Goal: Information Seeking & Learning: Learn about a topic

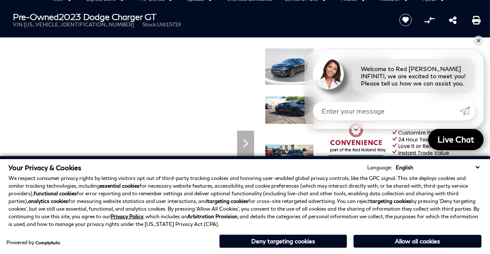
scroll to position [43, 0]
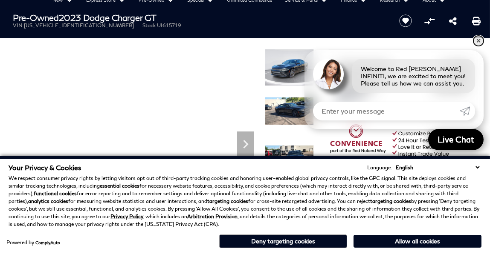
click at [479, 42] on link "✕" at bounding box center [478, 41] width 10 height 10
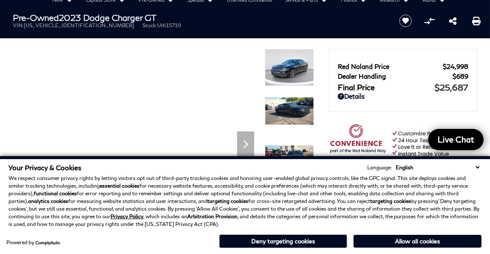
click at [476, 168] on select "English Spanish / Español English / [GEOGRAPHIC_DATA] Korean / 한국어 Vietnamese /…" at bounding box center [437, 168] width 88 height 8
click at [322, 42] on section "Pre-Owned 2023 Dodge Charger GT VIN: [US_VEHICLE_IDENTIFICATION_NUMBER] Stock: …" at bounding box center [245, 119] width 490 height 227
click at [320, 241] on button "Deny targeting cookies" at bounding box center [283, 242] width 128 height 14
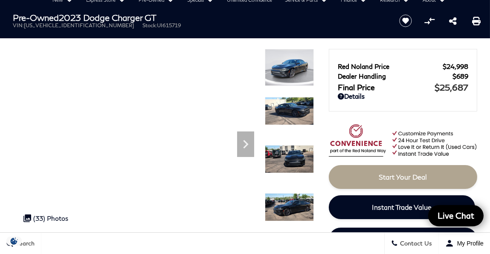
click at [286, 67] on img at bounding box center [289, 67] width 49 height 37
click at [246, 144] on icon "Next" at bounding box center [245, 144] width 5 height 9
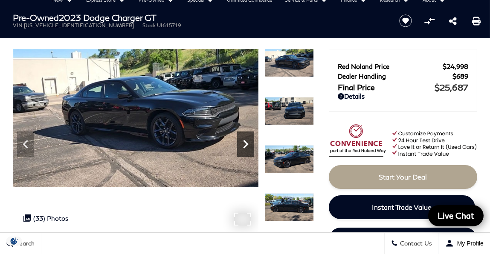
click at [246, 144] on icon "Next" at bounding box center [245, 144] width 5 height 9
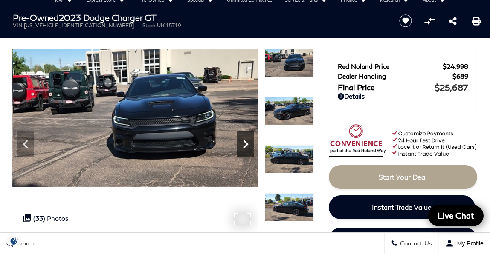
click at [246, 144] on icon "Next" at bounding box center [245, 144] width 5 height 9
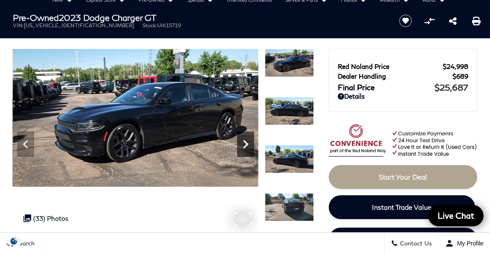
click at [246, 144] on icon "Next" at bounding box center [245, 144] width 5 height 9
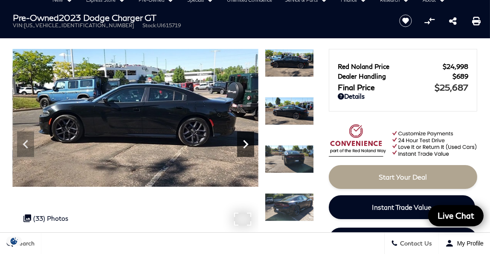
click at [246, 144] on icon "Next" at bounding box center [245, 144] width 5 height 9
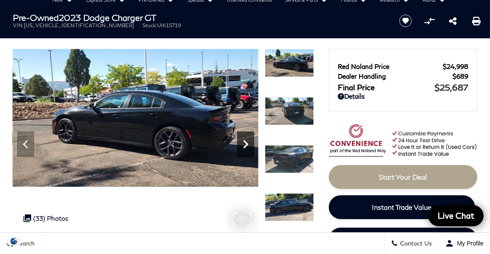
click at [245, 149] on icon "Next" at bounding box center [245, 144] width 17 height 17
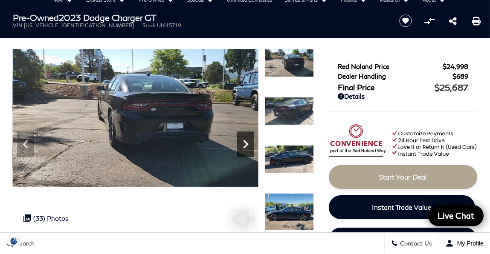
click at [245, 148] on icon "Next" at bounding box center [245, 144] width 17 height 17
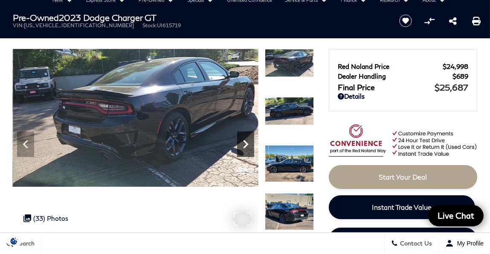
click at [245, 148] on icon "Next" at bounding box center [245, 144] width 17 height 17
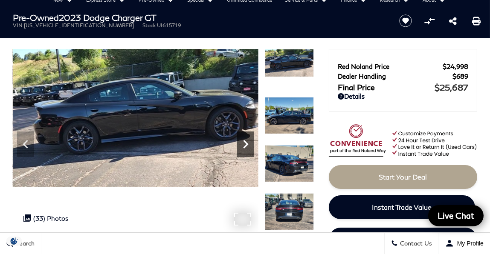
click at [245, 148] on icon "Next" at bounding box center [245, 144] width 17 height 17
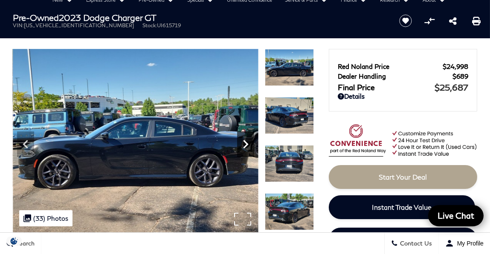
click at [243, 145] on icon "Next" at bounding box center [245, 144] width 17 height 17
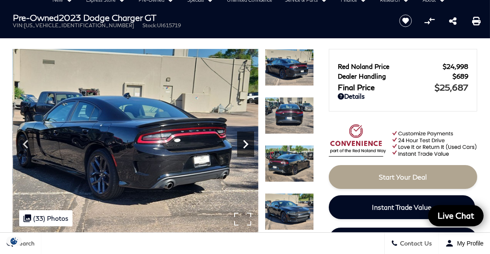
click at [243, 145] on icon "Next" at bounding box center [245, 144] width 17 height 17
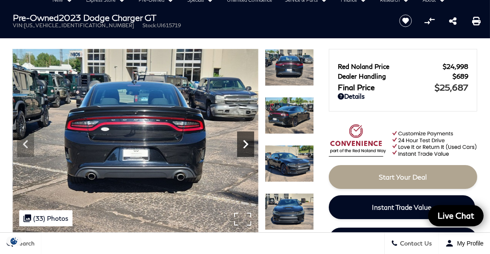
click at [243, 145] on icon "Next" at bounding box center [245, 144] width 17 height 17
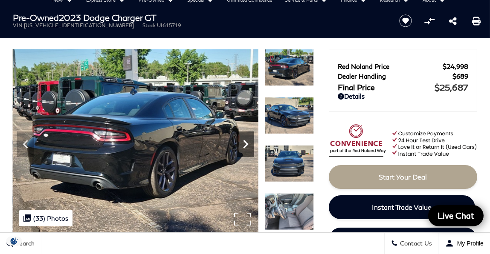
click at [243, 145] on icon "Next" at bounding box center [245, 144] width 17 height 17
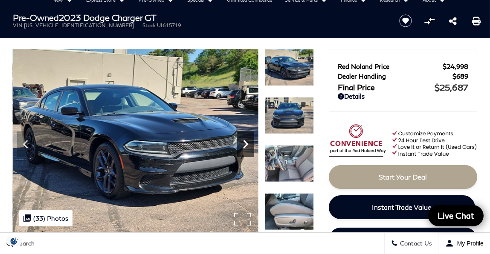
click at [243, 145] on icon "Next" at bounding box center [245, 144] width 17 height 17
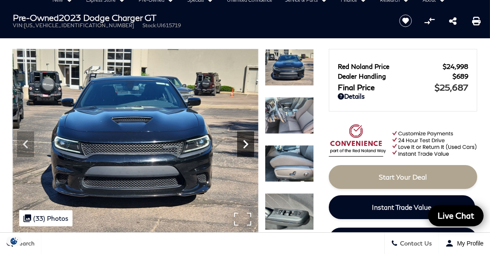
click at [243, 145] on icon "Next" at bounding box center [245, 144] width 17 height 17
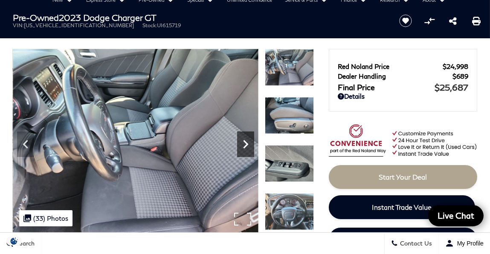
click at [243, 145] on icon "Next" at bounding box center [245, 144] width 17 height 17
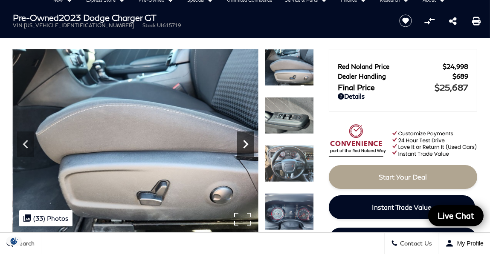
click at [243, 145] on icon "Next" at bounding box center [245, 144] width 17 height 17
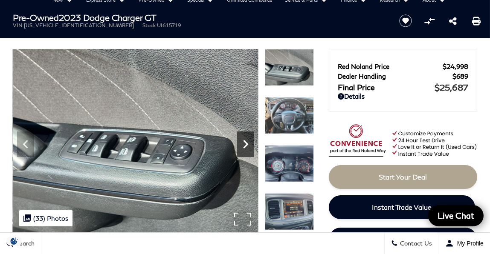
click at [243, 145] on icon "Next" at bounding box center [245, 144] width 17 height 17
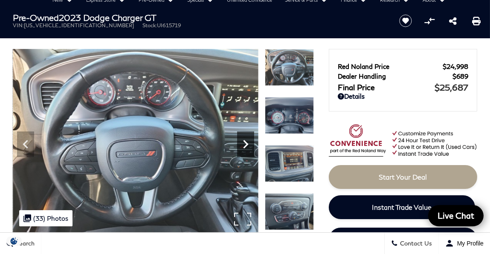
click at [243, 145] on icon "Next" at bounding box center [245, 144] width 17 height 17
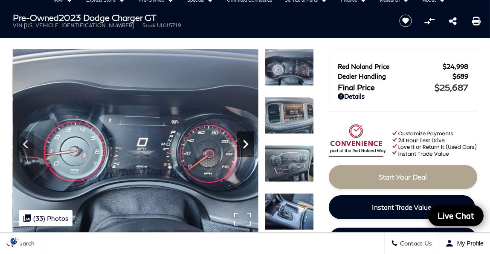
click at [243, 145] on icon "Next" at bounding box center [245, 144] width 17 height 17
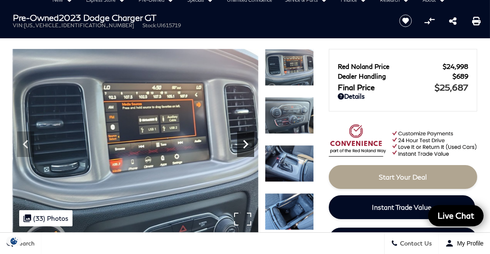
click at [243, 145] on icon "Next" at bounding box center [245, 144] width 17 height 17
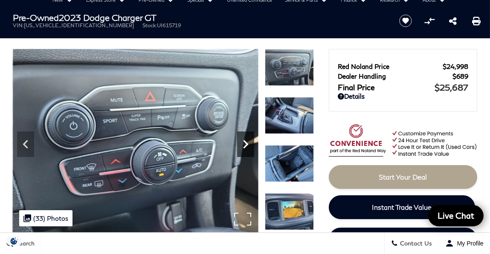
click at [243, 145] on icon "Next" at bounding box center [245, 144] width 17 height 17
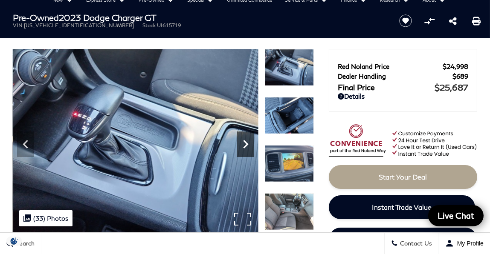
click at [243, 145] on icon "Next" at bounding box center [245, 144] width 17 height 17
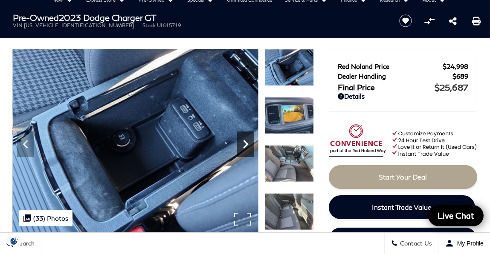
click at [243, 145] on icon "Next" at bounding box center [245, 144] width 17 height 17
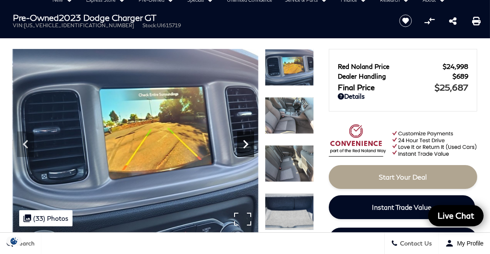
click at [243, 145] on icon "Next" at bounding box center [245, 144] width 17 height 17
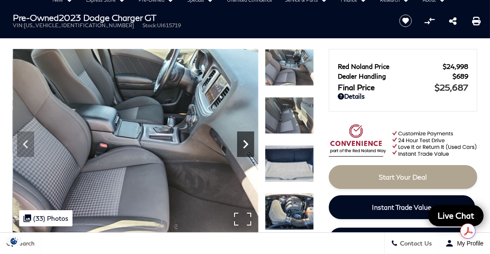
click at [243, 146] on icon "Next" at bounding box center [245, 144] width 17 height 17
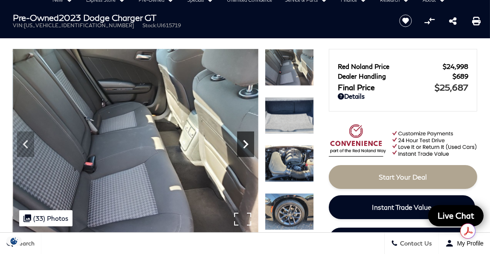
click at [243, 146] on icon "Next" at bounding box center [245, 144] width 17 height 17
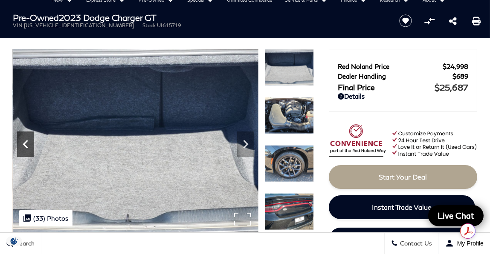
click at [28, 143] on icon "Previous" at bounding box center [25, 144] width 17 height 17
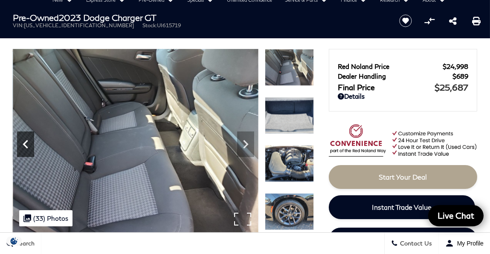
scroll to position [0, 0]
